Goal: Information Seeking & Learning: Learn about a topic

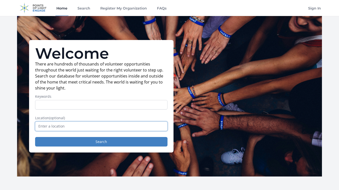
click at [83, 123] on input "text" at bounding box center [101, 127] width 132 height 10
click at [98, 124] on input "11530 Mexico City, CDMX, Mexico" at bounding box center [101, 127] width 132 height 10
drag, startPoint x: 98, startPoint y: 124, endPoint x: 48, endPoint y: 124, distance: 50.3
click at [48, 124] on input "11530 Mexico City, CDMX, Mexico" at bounding box center [101, 127] width 132 height 10
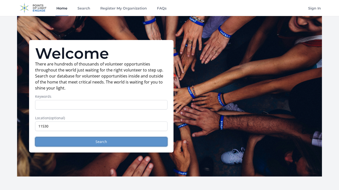
click at [92, 143] on button "Search" at bounding box center [101, 142] width 132 height 10
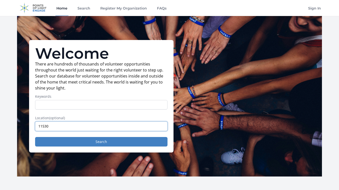
click at [53, 126] on input "11530" at bounding box center [101, 127] width 132 height 10
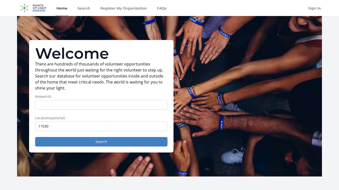
type input "Garden City South, NY 11530, USA"
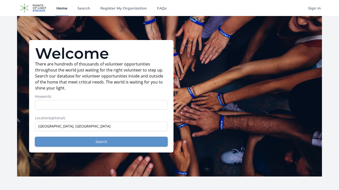
click at [89, 142] on button "Search" at bounding box center [101, 142] width 132 height 10
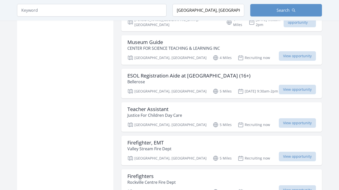
scroll to position [435, 0]
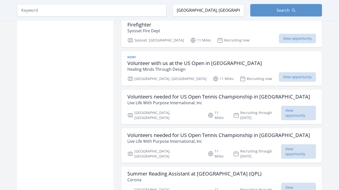
scroll to position [2552, 0]
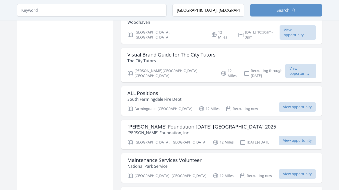
scroll to position [2820, 0]
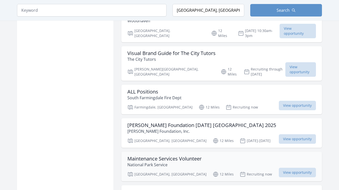
click at [182, 156] on h3 "Maintenance Services Volunteer" at bounding box center [164, 159] width 74 height 6
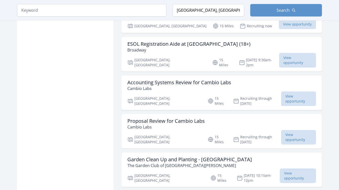
scroll to position [3718, 0]
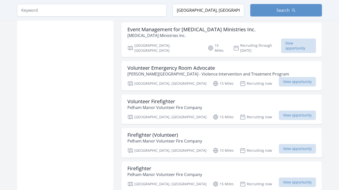
scroll to position [3956, 0]
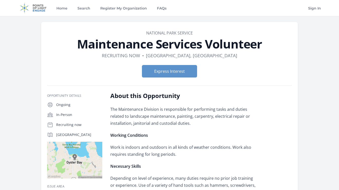
scroll to position [7, 0]
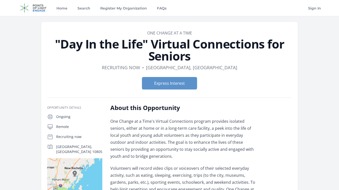
scroll to position [2, 0]
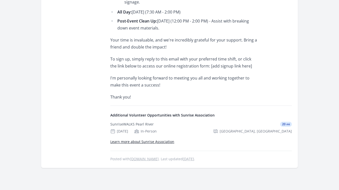
scroll to position [243, 0]
